Goal: Find contact information: Find contact information

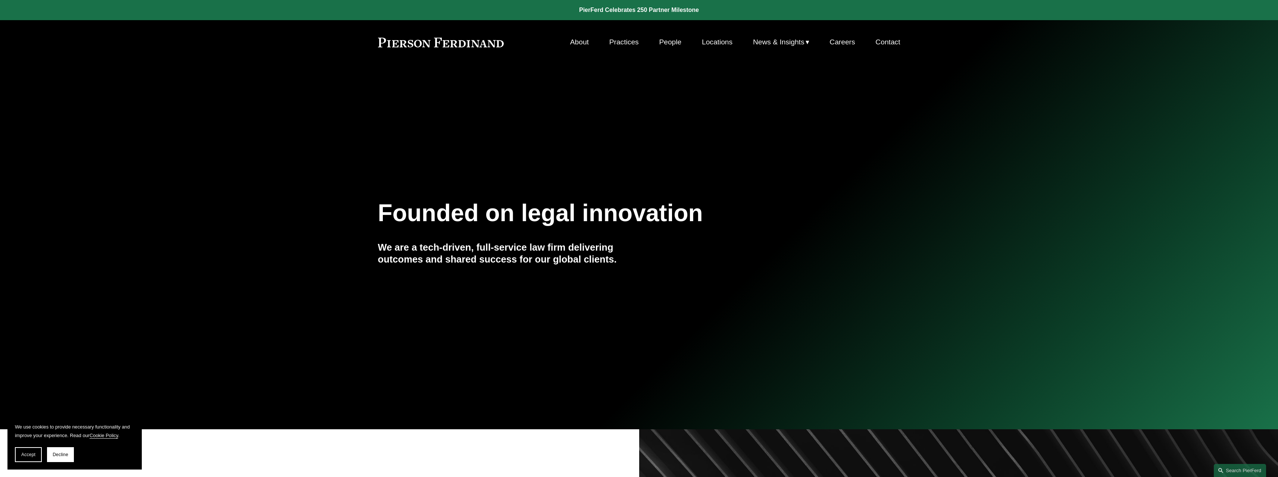
click at [720, 43] on link "Locations" at bounding box center [717, 42] width 31 height 14
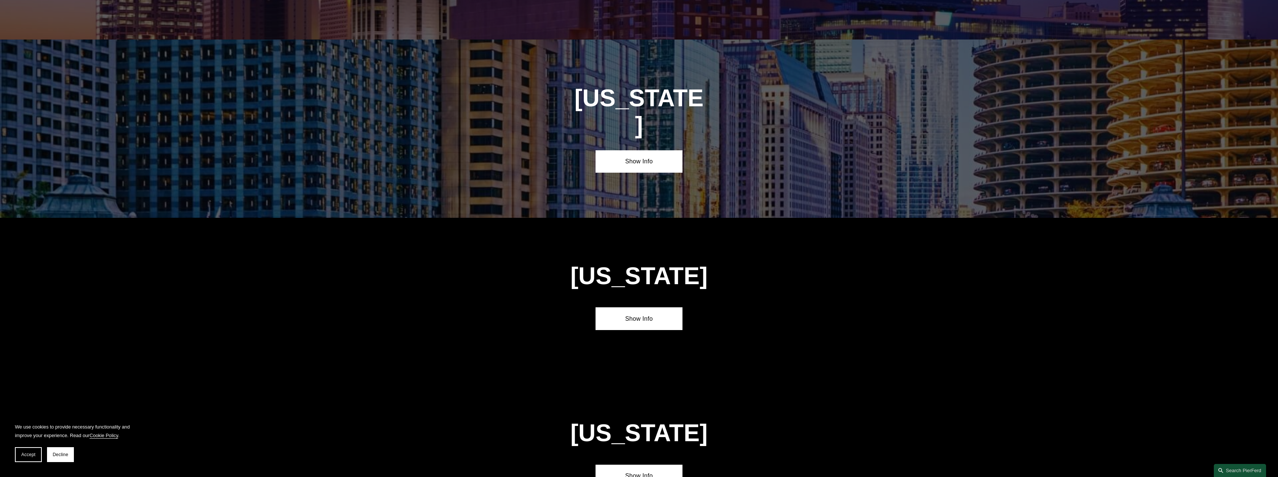
scroll to position [1344, 0]
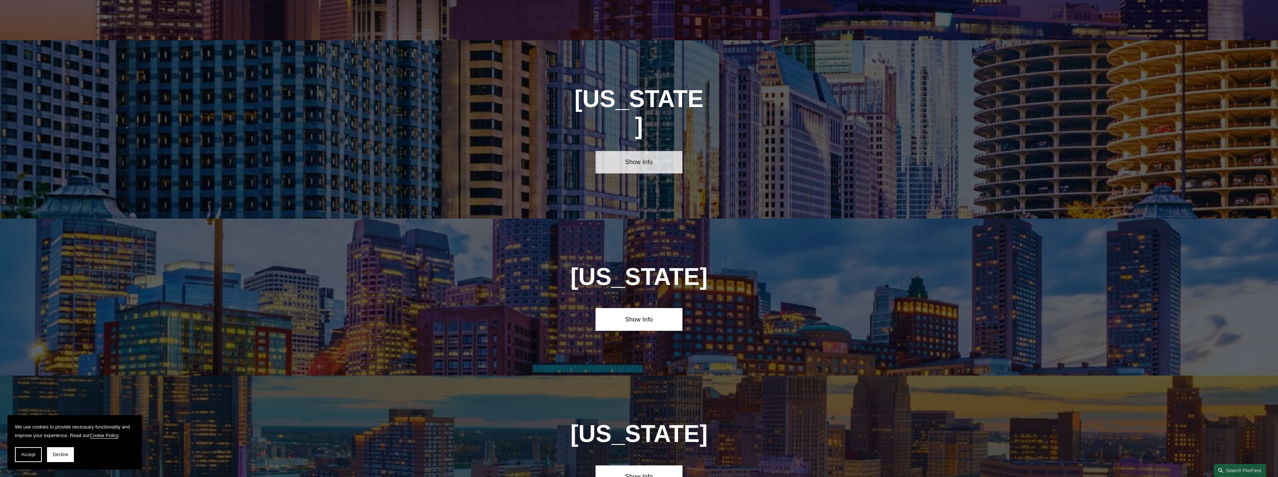
click at [648, 151] on link "Show Info" at bounding box center [639, 162] width 87 height 22
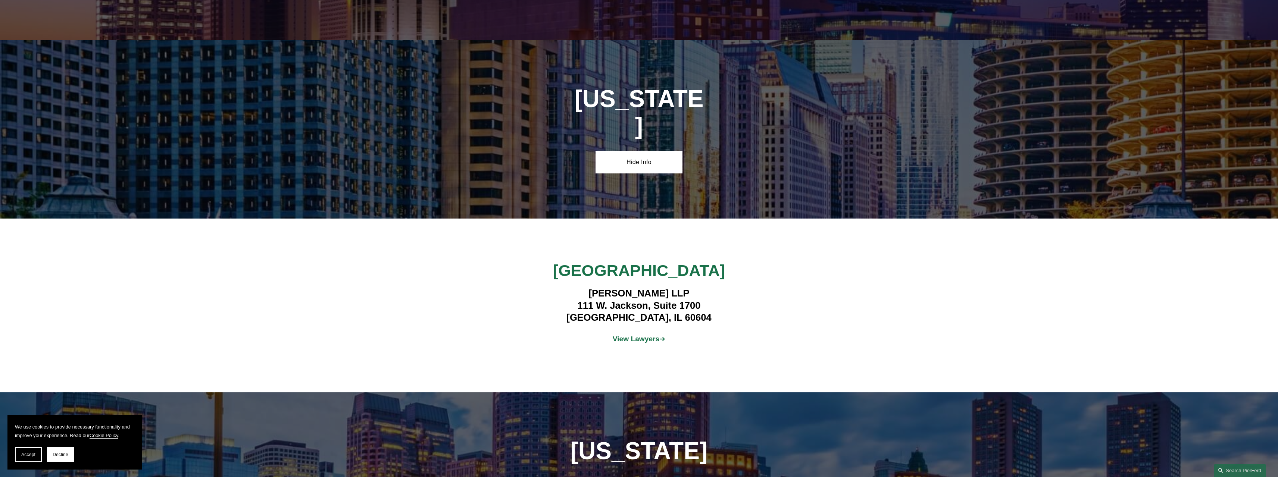
click at [646, 335] on strong "View Lawyers" at bounding box center [636, 339] width 47 height 8
